Goal: Information Seeking & Learning: Learn about a topic

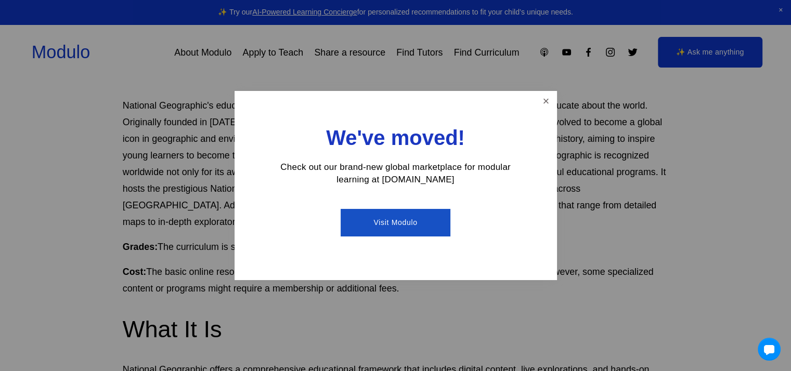
scroll to position [424, 0]
click at [547, 102] on link "Close" at bounding box center [546, 102] width 18 height 18
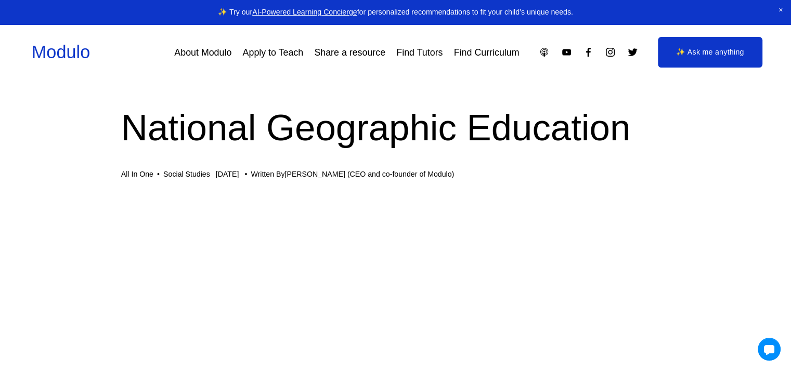
scroll to position [12, 2]
click at [202, 51] on link "About Modulo" at bounding box center [202, 52] width 57 height 19
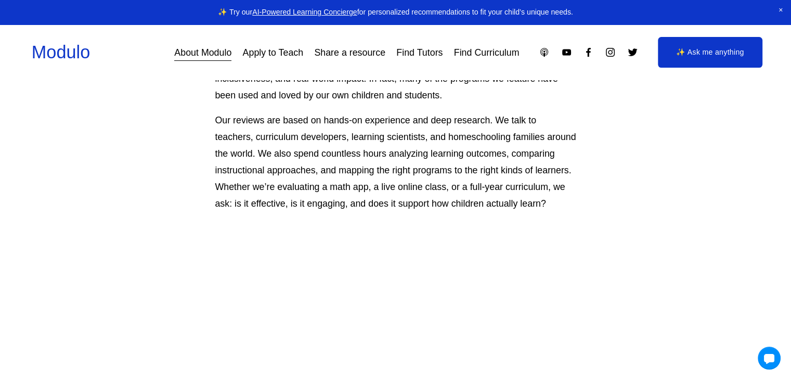
scroll to position [397, 0]
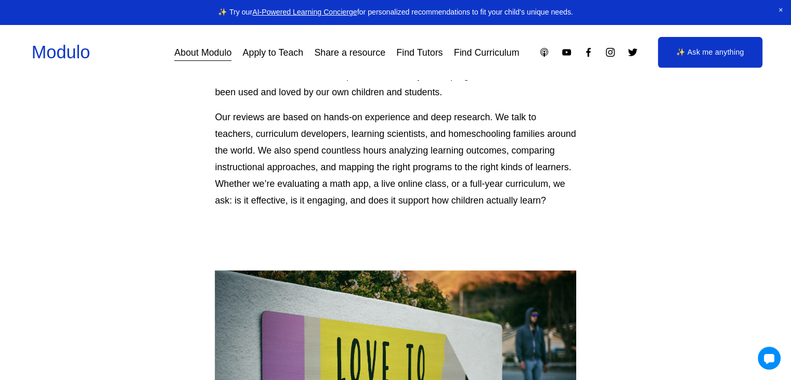
click at [263, 51] on link "Apply to Teach" at bounding box center [273, 52] width 61 height 19
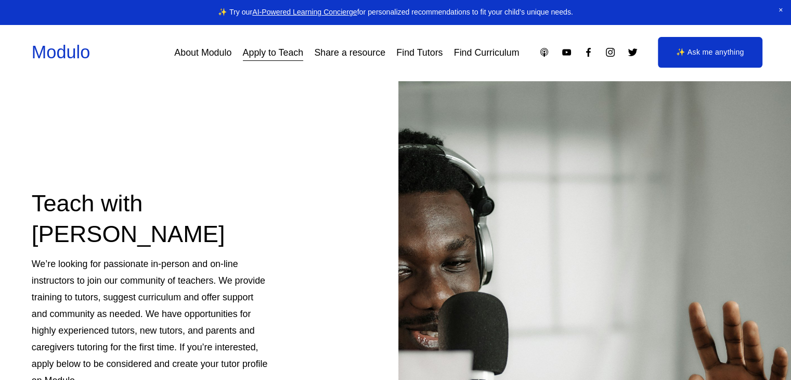
click at [72, 148] on div "Teach with Modulo We’re looking for passionate in-person and on-line instructor…" at bounding box center [395, 315] width 791 height 468
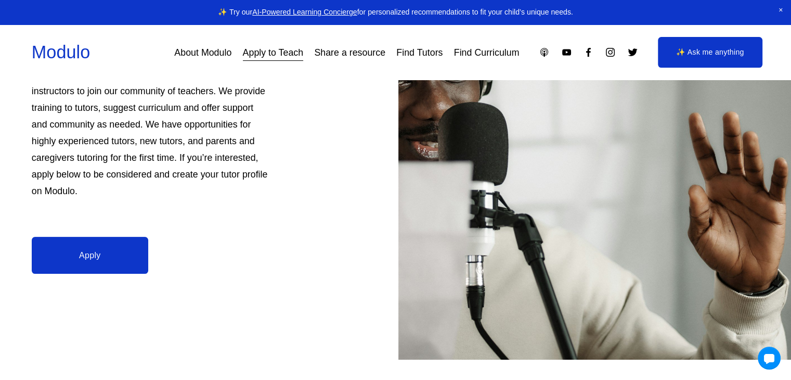
scroll to position [195, 0]
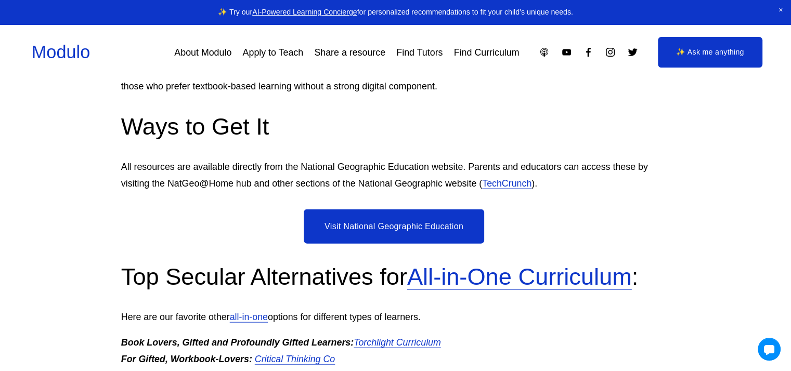
scroll to position [2243, 2]
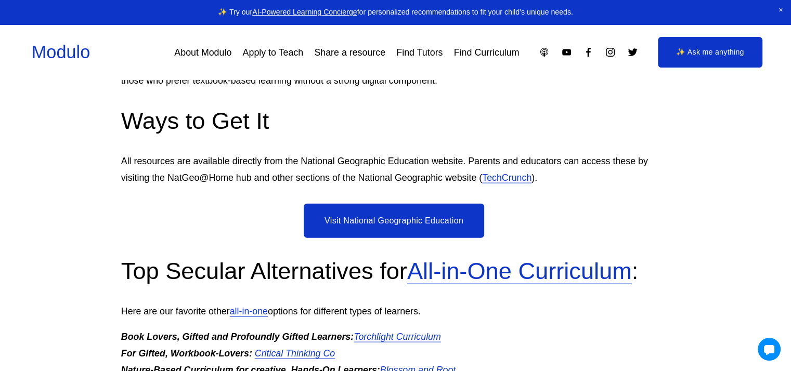
click at [358, 218] on link "Visit National Geographic Education" at bounding box center [394, 221] width 180 height 34
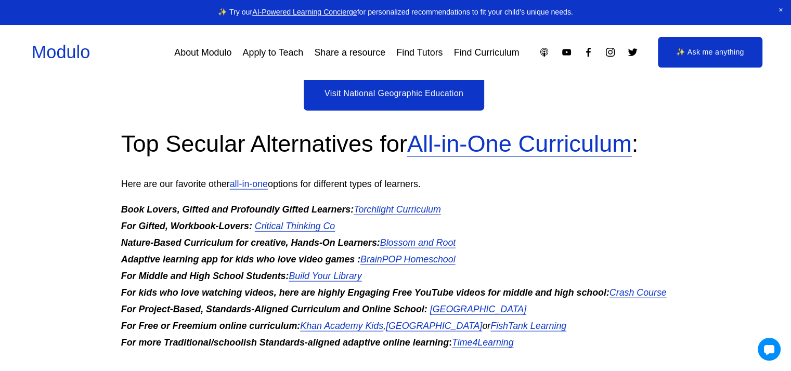
scroll to position [2375, 2]
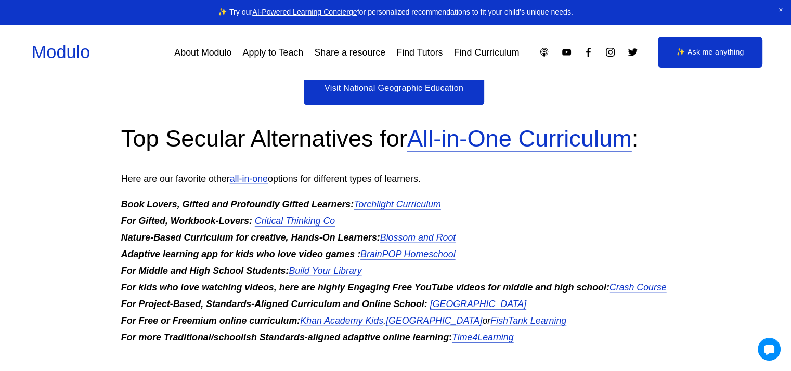
click at [412, 209] on em "Torchlight Curriculum" at bounding box center [397, 204] width 87 height 10
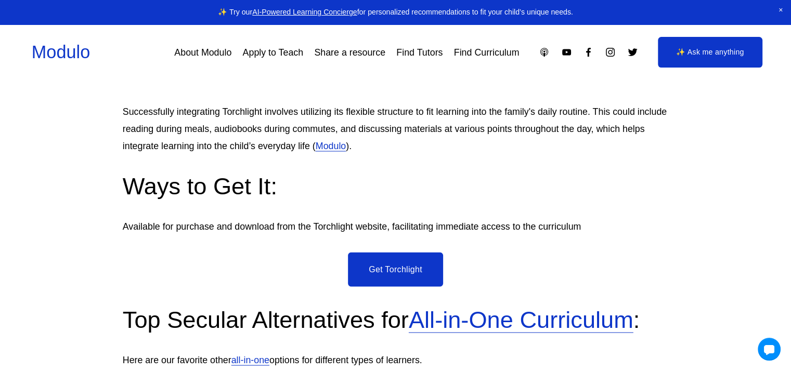
scroll to position [1831, 0]
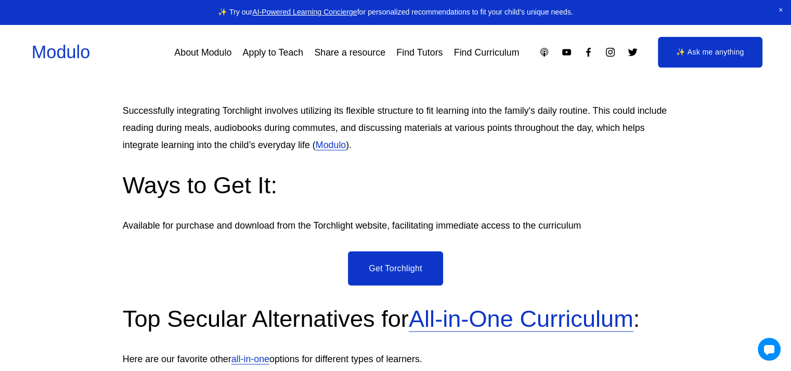
click at [395, 281] on link "Get Torchlight" at bounding box center [395, 268] width 95 height 34
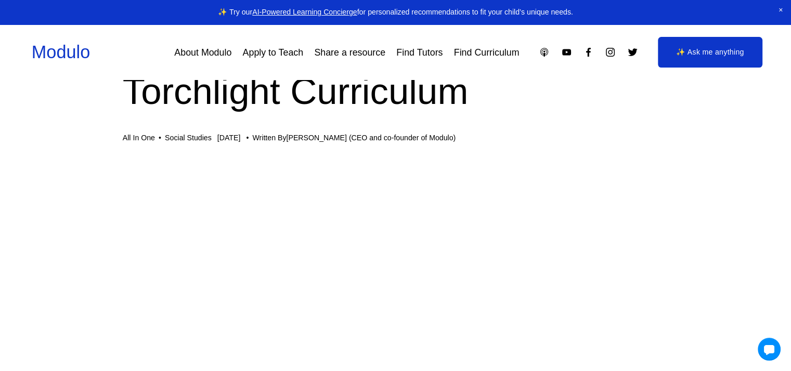
scroll to position [0, 0]
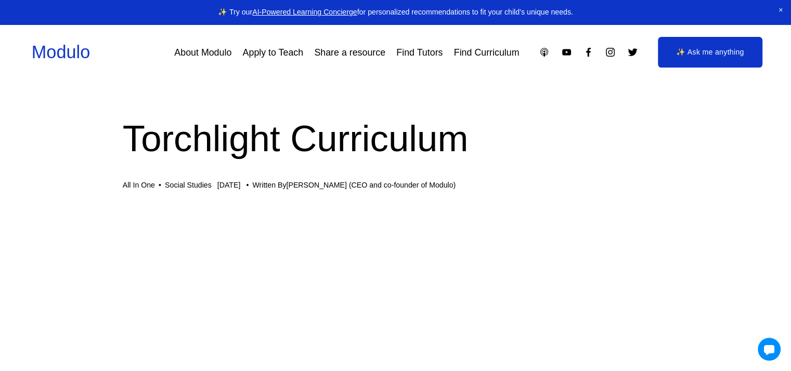
click at [479, 48] on link "Find Curriculum" at bounding box center [487, 52] width 66 height 19
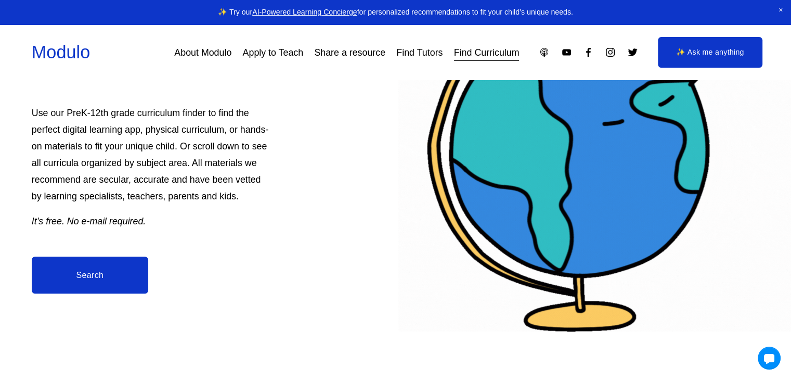
scroll to position [169, 0]
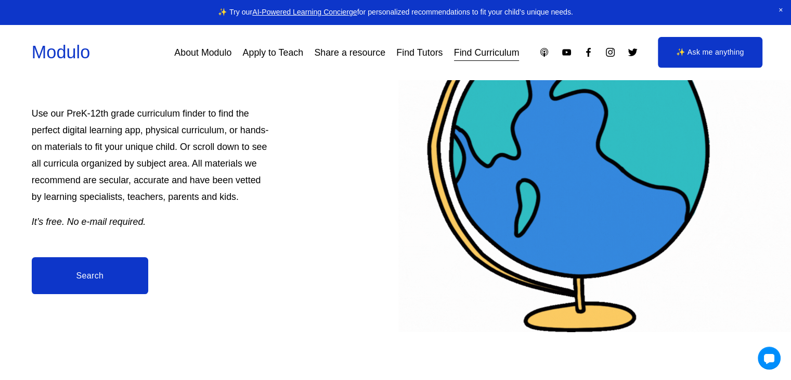
click at [104, 280] on link "Search" at bounding box center [90, 275] width 117 height 37
